Goal: Complete application form: Complete application form

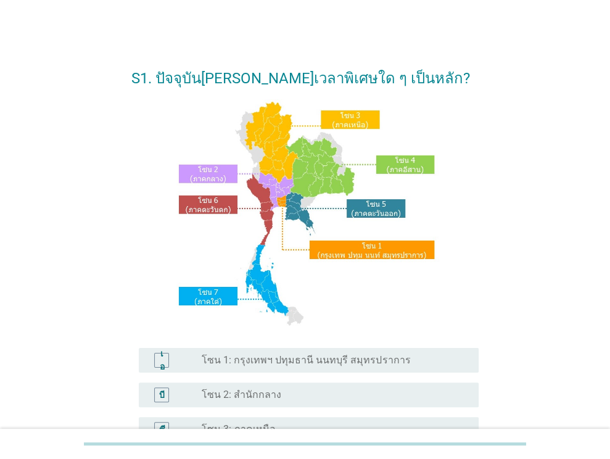
scroll to position [279, 0]
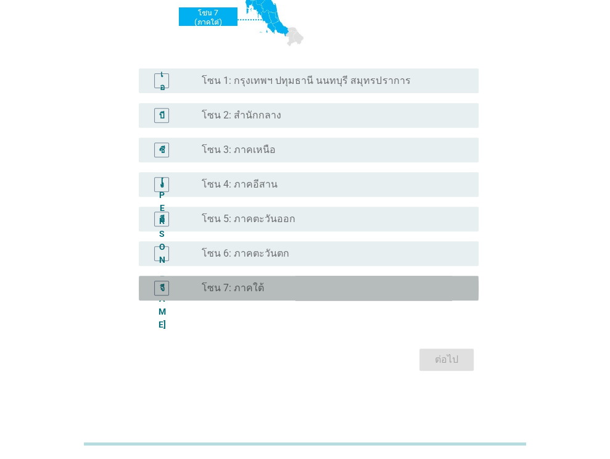
click at [252, 291] on font "โซน 7: ภาคใต้" at bounding box center [233, 288] width 62 height 12
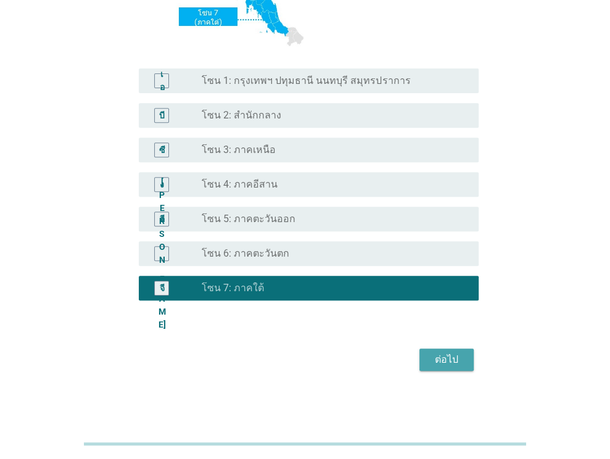
click at [446, 366] on font "ต่อไป" at bounding box center [446, 359] width 23 height 15
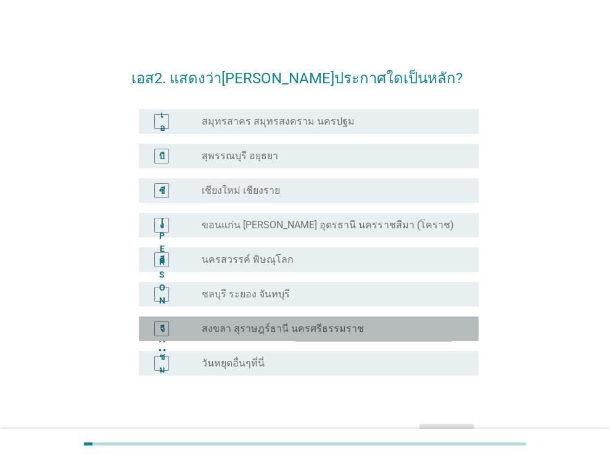
click at [279, 325] on font "สงขลา สุราษฎร์ธานี นครศรีธรรมราช" at bounding box center [283, 329] width 162 height 12
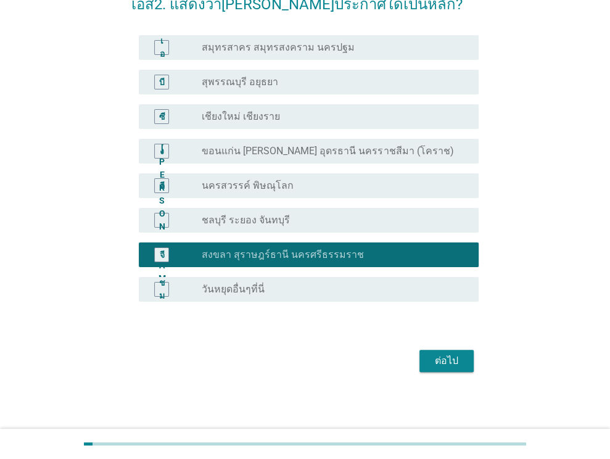
scroll to position [75, 0]
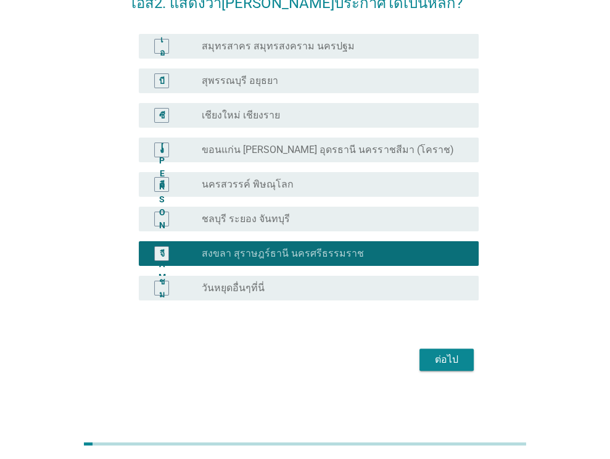
click at [454, 361] on font "ต่อไป" at bounding box center [446, 359] width 23 height 12
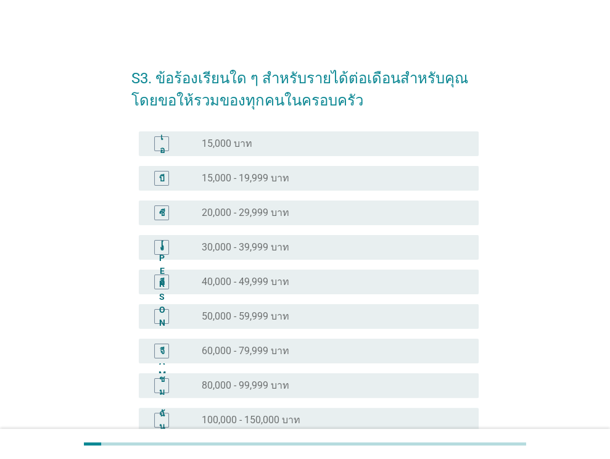
click at [278, 384] on font "80,000 - 99,999 บาท" at bounding box center [246, 385] width 88 height 12
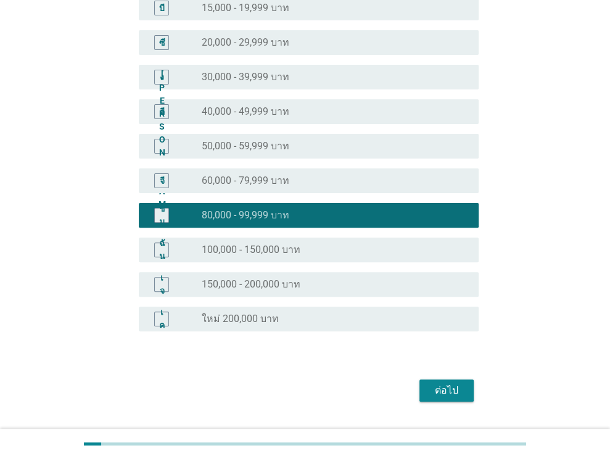
scroll to position [201, 0]
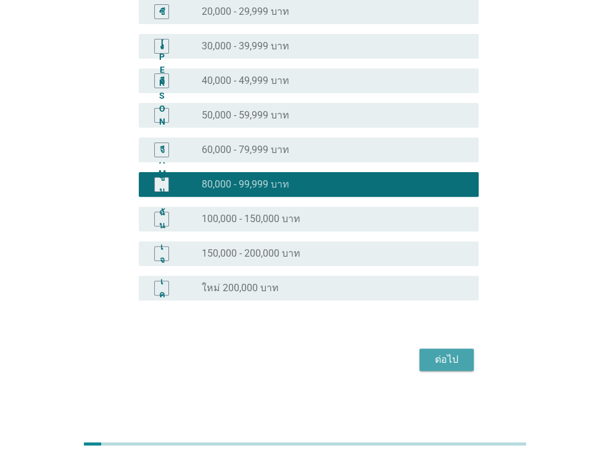
click at [465, 357] on button "ต่อไป" at bounding box center [446, 359] width 54 height 22
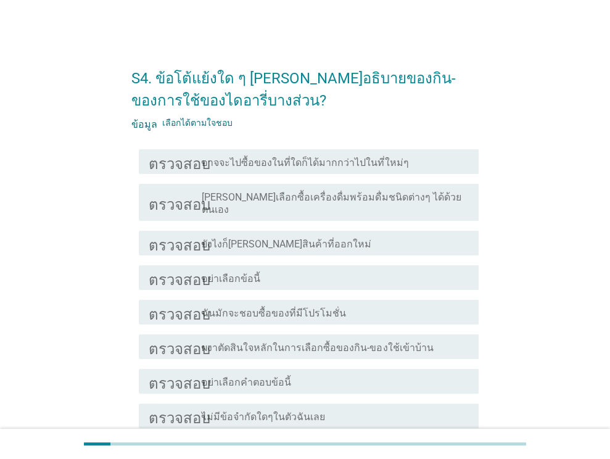
click at [305, 411] on font "ไม่มีข้อจำกัดใดๆในตัวฉันเลย" at bounding box center [263, 417] width 123 height 12
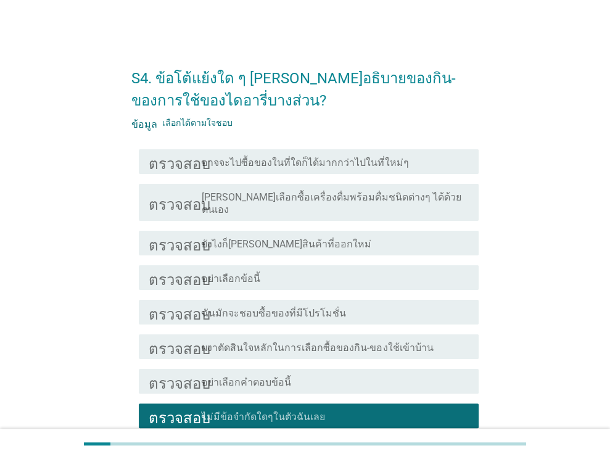
scroll to position [101, 0]
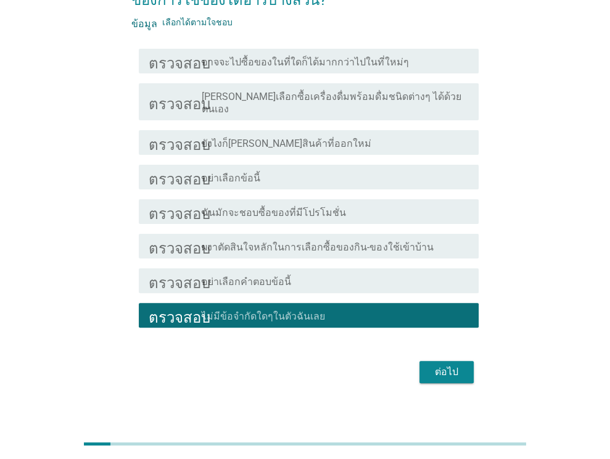
click at [456, 366] on font "ต่อไป" at bounding box center [446, 372] width 23 height 12
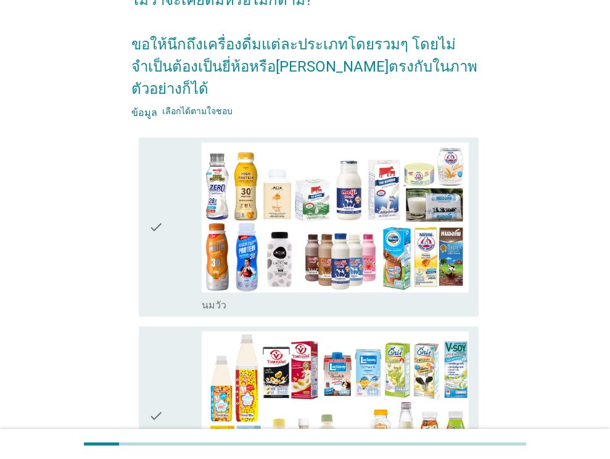
scroll to position [0, 0]
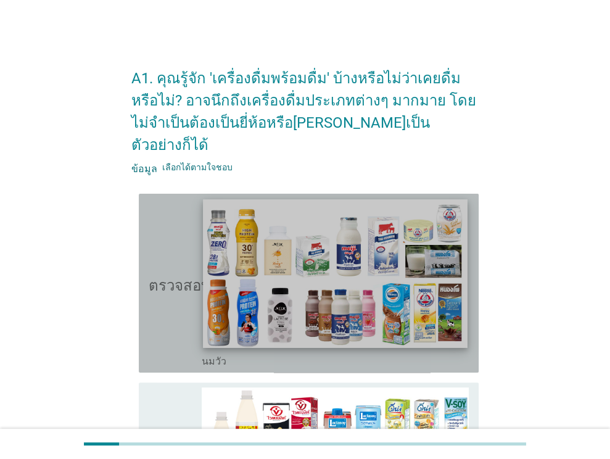
click at [359, 266] on img at bounding box center [336, 273] width 264 height 149
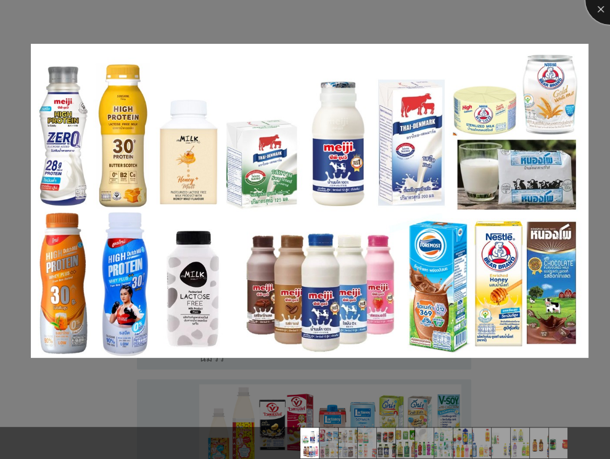
click at [599, 10] on div at bounding box center [609, -1] width 49 height 49
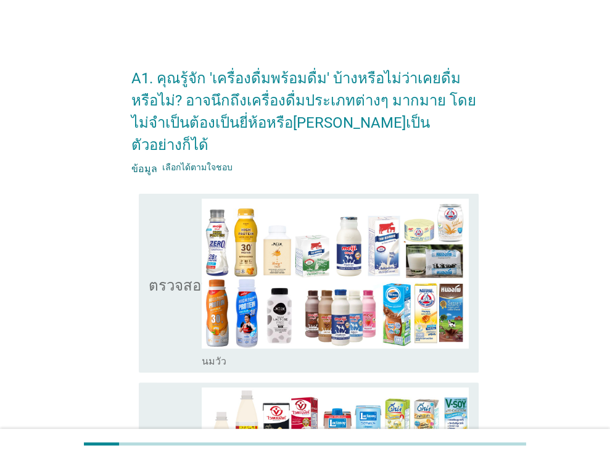
click at [169, 307] on icon "ตรวจสอบ" at bounding box center [180, 283] width 62 height 169
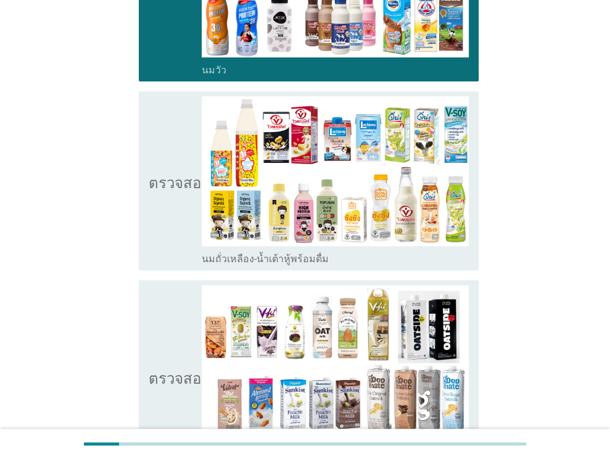
scroll to position [292, 0]
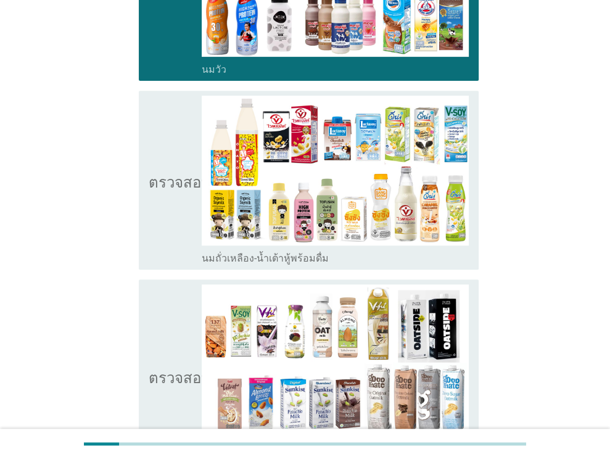
click at [153, 172] on icon "ตรวจสอบ" at bounding box center [180, 180] width 62 height 169
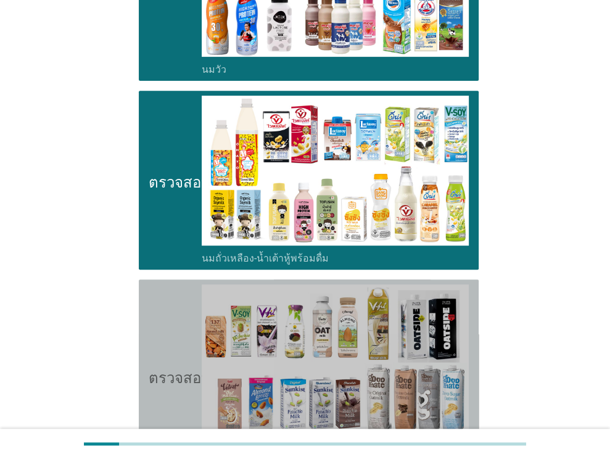
click at [162, 360] on icon "ตรวจสอบ" at bounding box center [180, 374] width 62 height 181
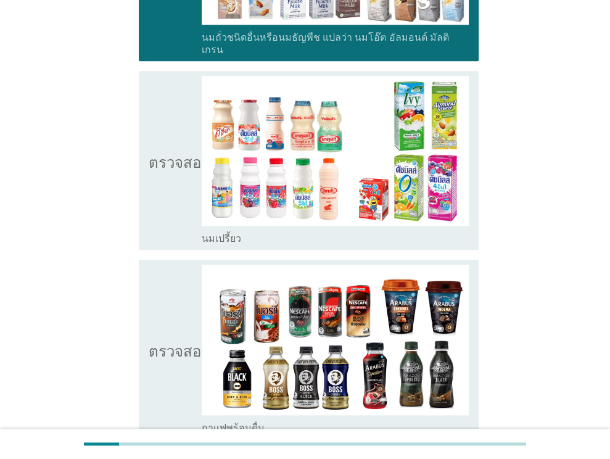
scroll to position [703, 0]
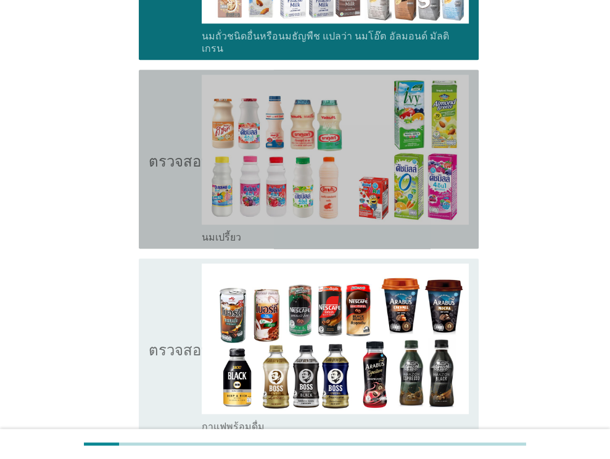
click at [160, 150] on icon "ตรวจสอบ" at bounding box center [180, 159] width 62 height 169
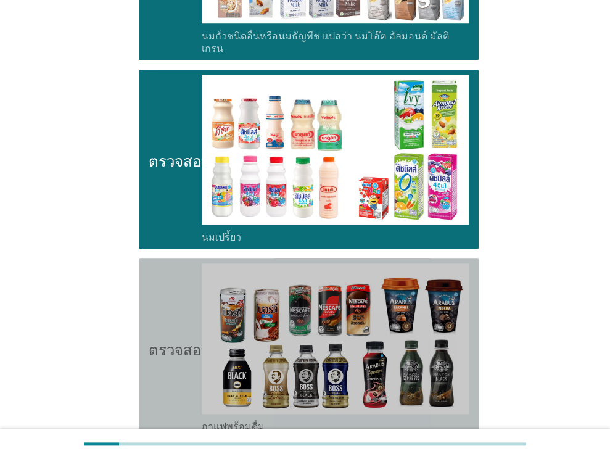
click at [150, 340] on font "ตรวจสอบ" at bounding box center [180, 347] width 62 height 15
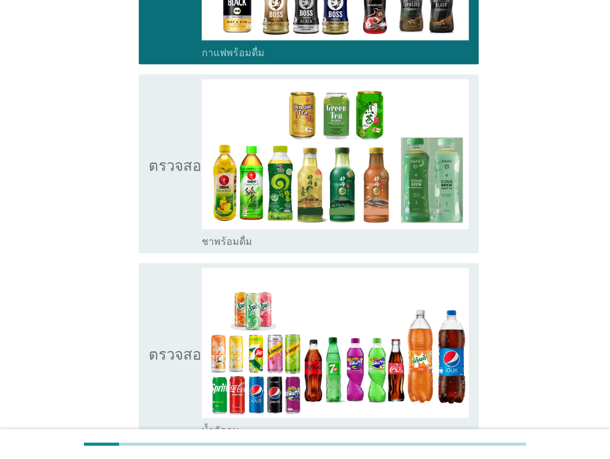
scroll to position [1102, 0]
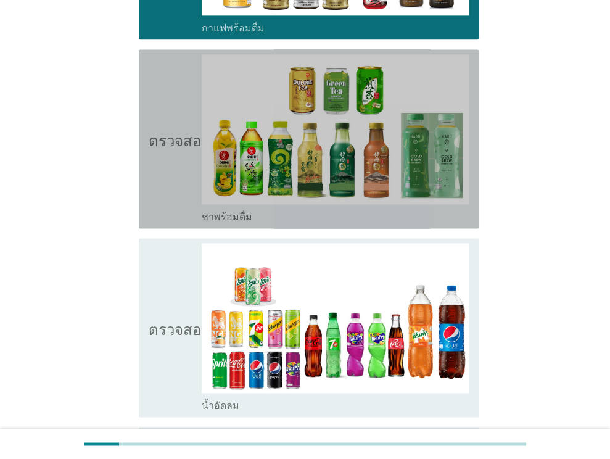
click at [158, 112] on icon "ตรวจสอบ" at bounding box center [180, 138] width 62 height 169
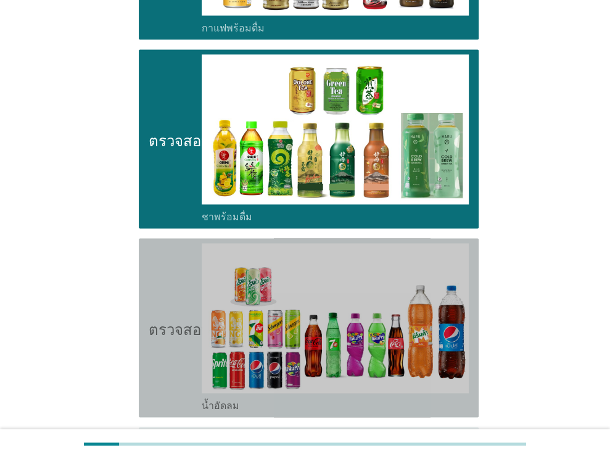
click at [163, 313] on icon "ตรวจสอบ" at bounding box center [180, 327] width 62 height 169
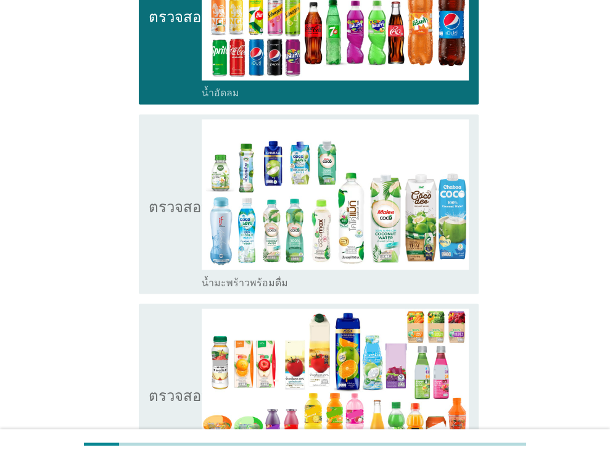
scroll to position [1480, 0]
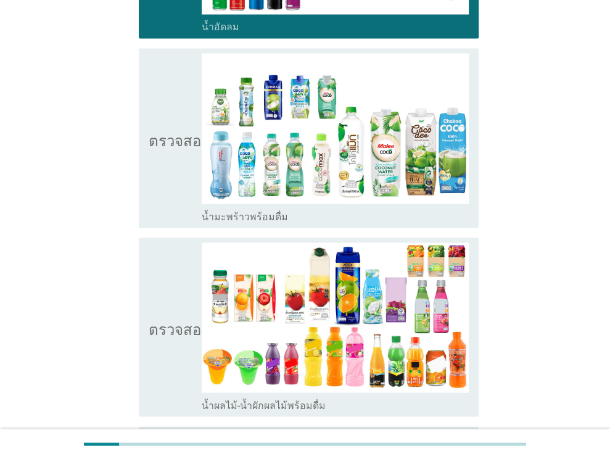
click at [154, 320] on font "ตรวจสอบ" at bounding box center [180, 327] width 62 height 15
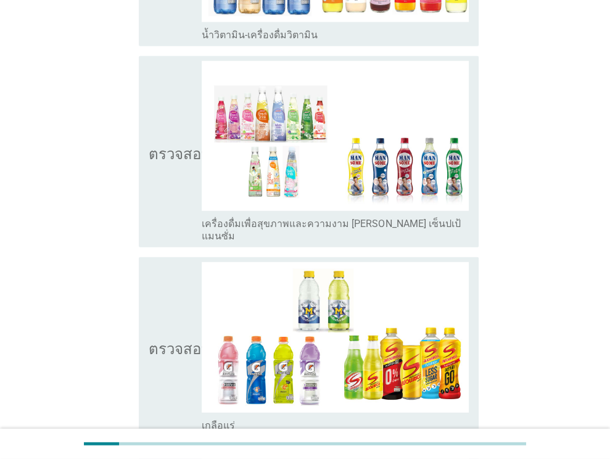
scroll to position [2043, 0]
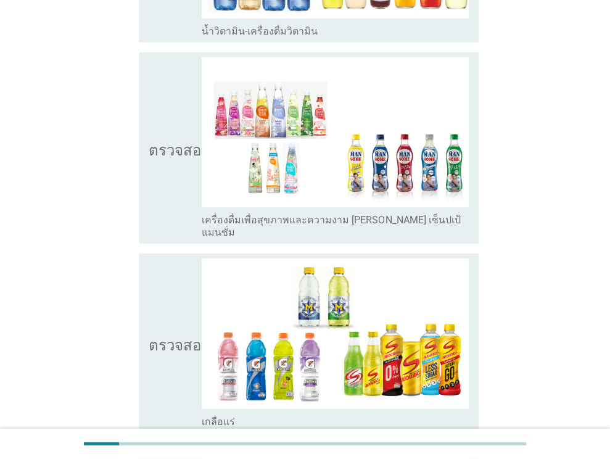
click at [148, 132] on div "ตรวจสอบ โครงร่างกล่องกาเครื่องหมายว่าง เครื่องดื่มเพื่อสุขภาพและความงาม [PERSON…" at bounding box center [309, 147] width 340 height 191
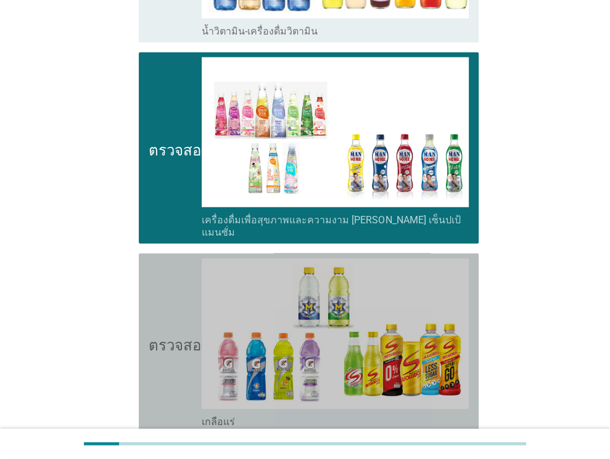
click at [163, 327] on icon "ตรวจสอบ" at bounding box center [180, 342] width 62 height 169
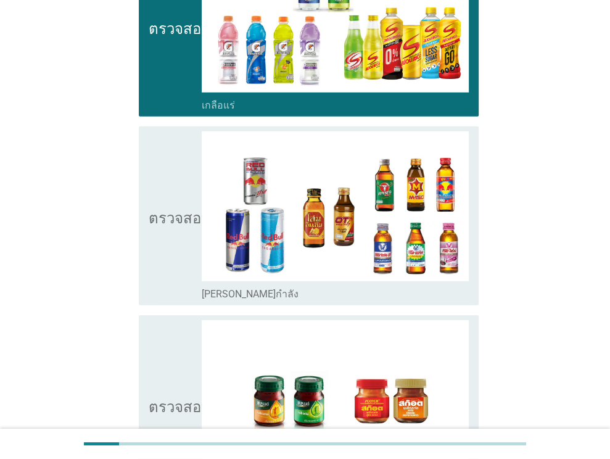
scroll to position [2418, 0]
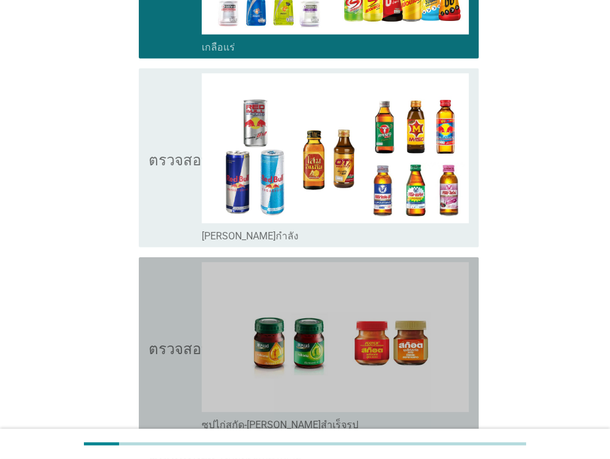
click at [149, 339] on font "ตรวจสอบ" at bounding box center [180, 346] width 62 height 15
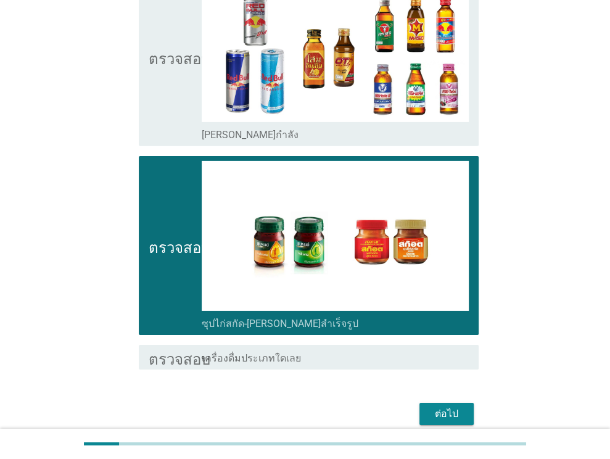
scroll to position [2522, 0]
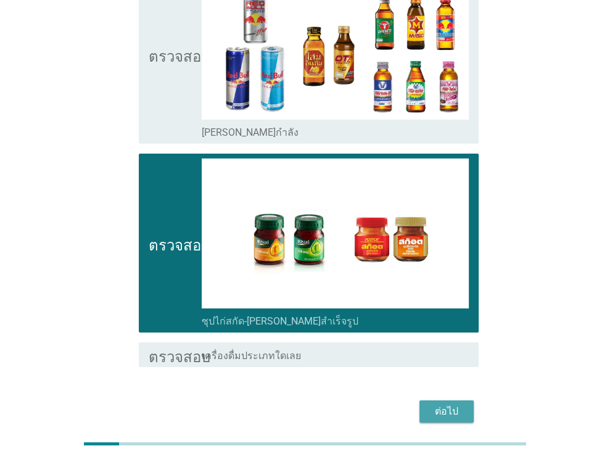
click at [433, 404] on div "ต่อไป" at bounding box center [446, 411] width 35 height 15
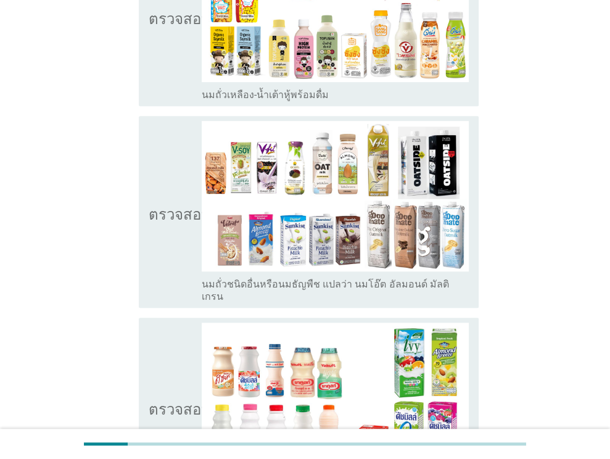
scroll to position [435, 0]
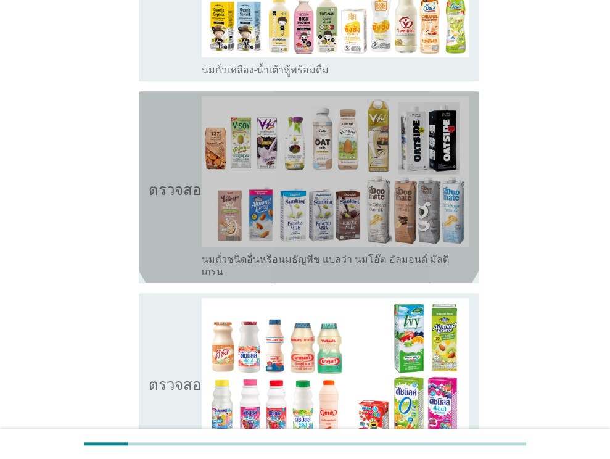
click at [144, 181] on div "ตรวจสอบ โครงร่างกล่องกาเครื่องหมายว่าง นมถั่วชนิดอื่นหรือนมธัญพืช แปลว่า นมโอ๊ต…" at bounding box center [309, 186] width 340 height 191
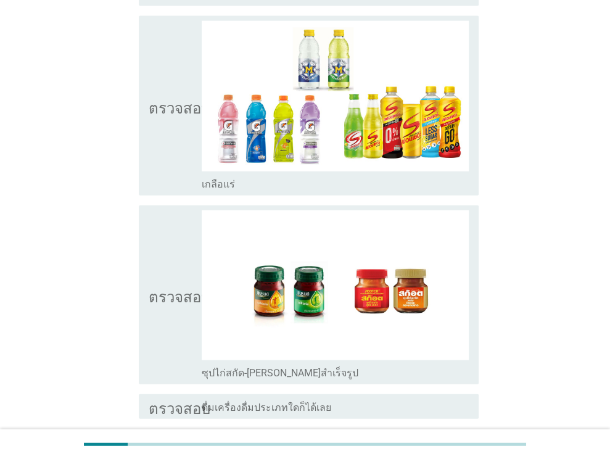
scroll to position [1891, 0]
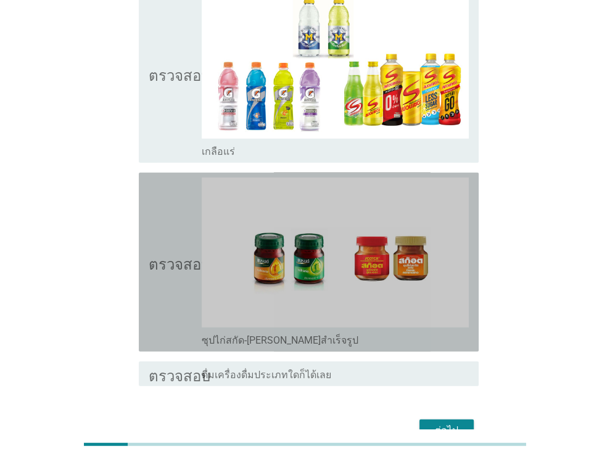
click at [168, 255] on font "ตรวจสอบ" at bounding box center [180, 262] width 62 height 15
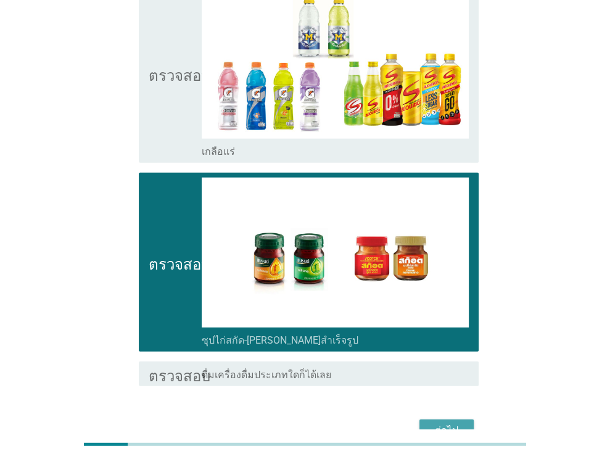
click at [437, 424] on font "ต่อไป" at bounding box center [446, 430] width 23 height 12
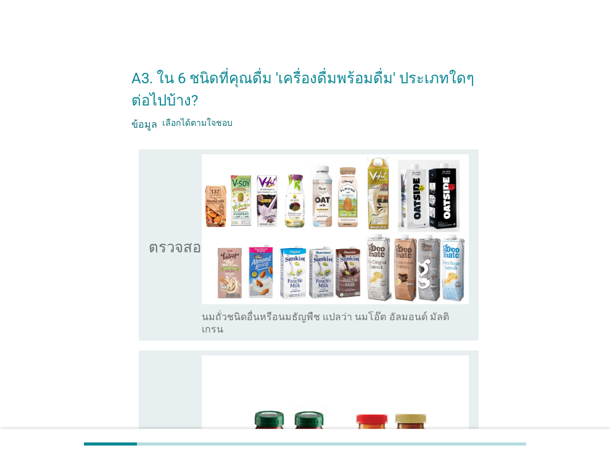
scroll to position [236, 0]
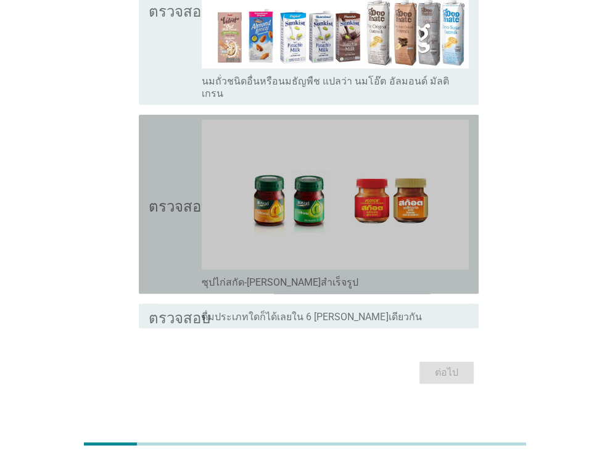
click at [178, 208] on icon "ตรวจสอบ" at bounding box center [180, 204] width 62 height 169
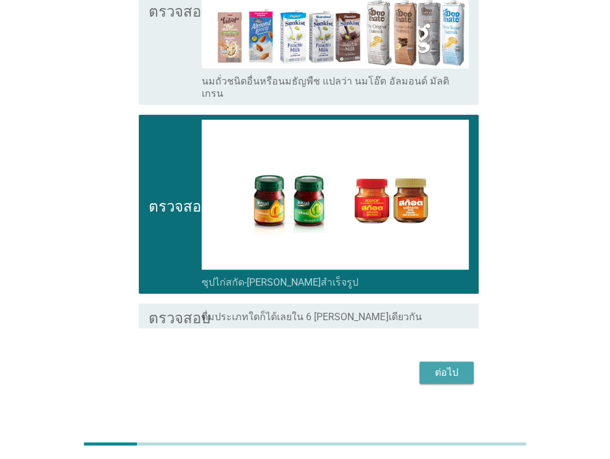
click at [449, 366] on font "ต่อไป" at bounding box center [446, 372] width 23 height 15
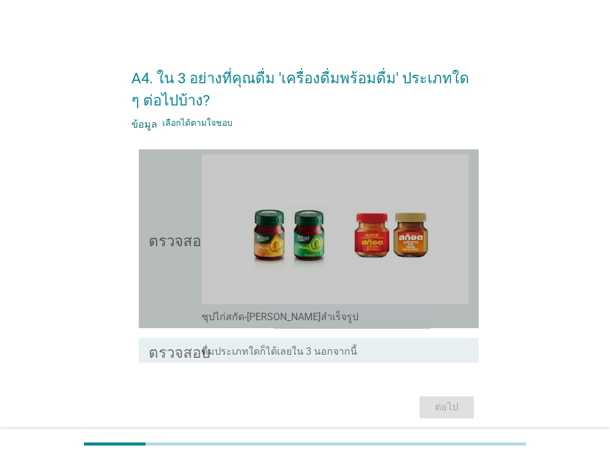
click at [152, 255] on icon "ตรวจสอบ" at bounding box center [180, 238] width 62 height 169
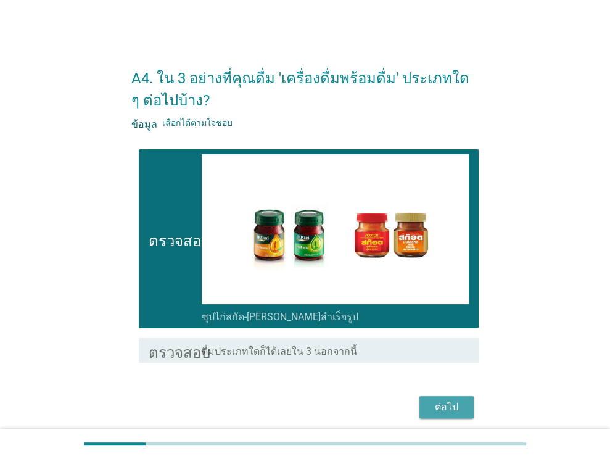
click at [443, 400] on font "ต่อไป" at bounding box center [446, 407] width 23 height 15
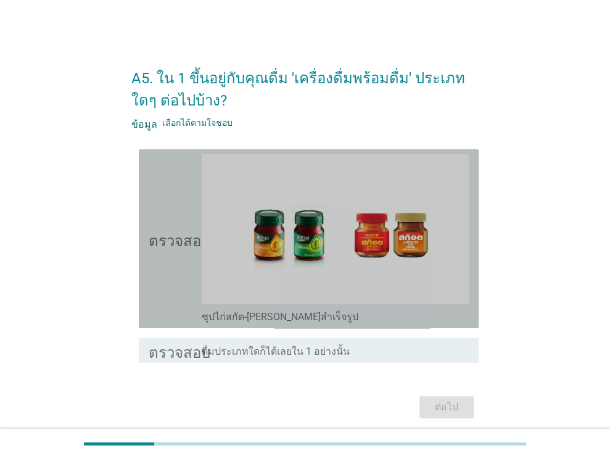
click at [158, 229] on icon "ตรวจสอบ" at bounding box center [180, 238] width 62 height 169
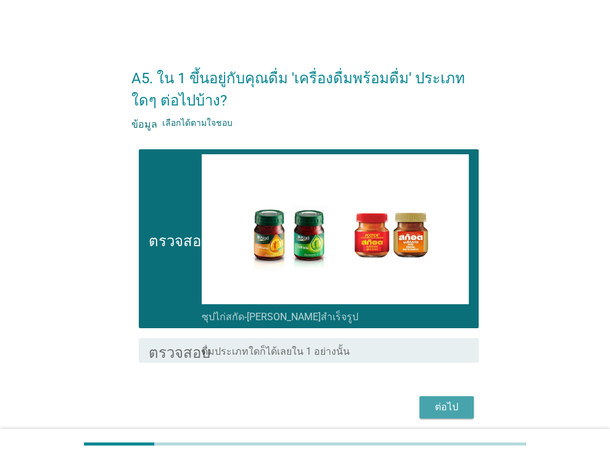
click at [441, 404] on font "ต่อไป" at bounding box center [446, 407] width 23 height 12
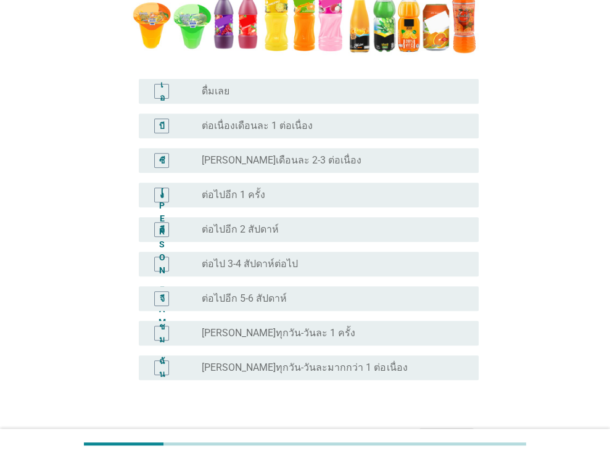
scroll to position [324, 0]
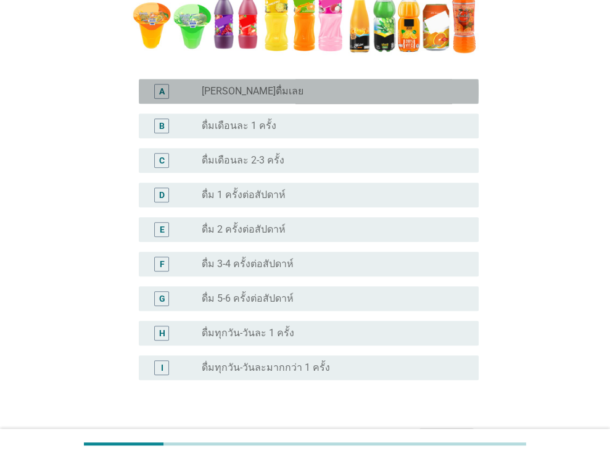
click at [237, 97] on label "[PERSON_NAME]ดื่มเลย" at bounding box center [253, 91] width 102 height 12
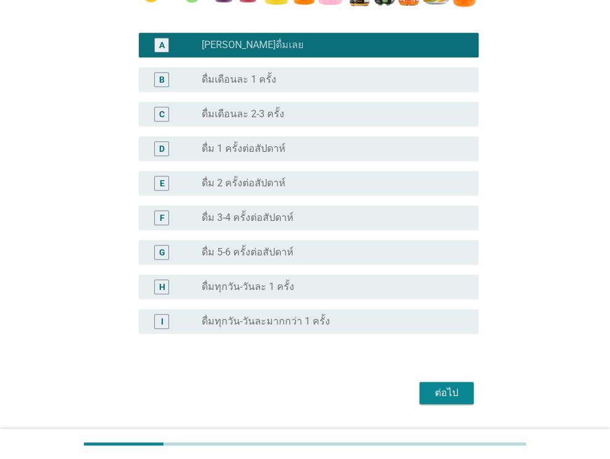
scroll to position [404, 0]
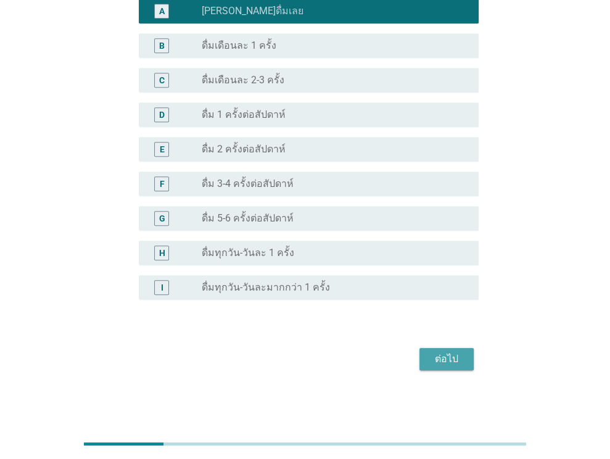
click at [445, 360] on div "ต่อไป" at bounding box center [446, 359] width 35 height 15
